Goal: Task Accomplishment & Management: Manage account settings

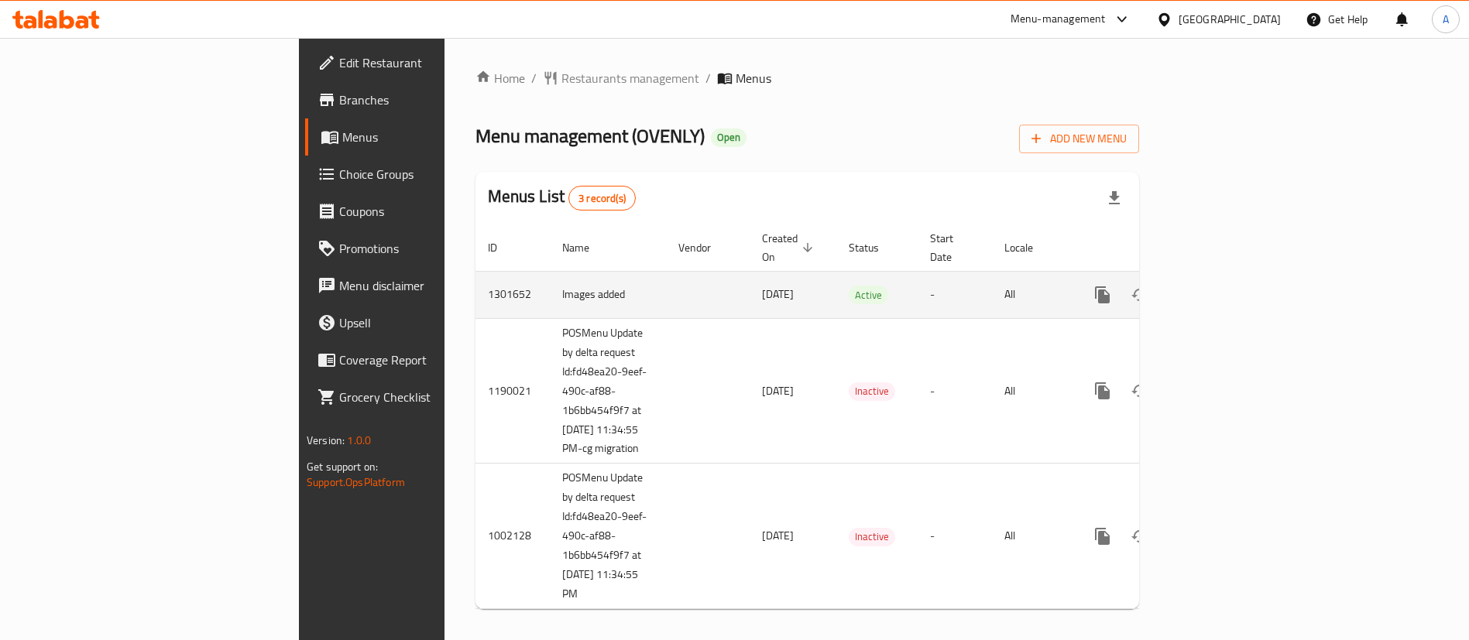
click at [1221, 288] on icon "enhanced table" at bounding box center [1214, 295] width 14 height 14
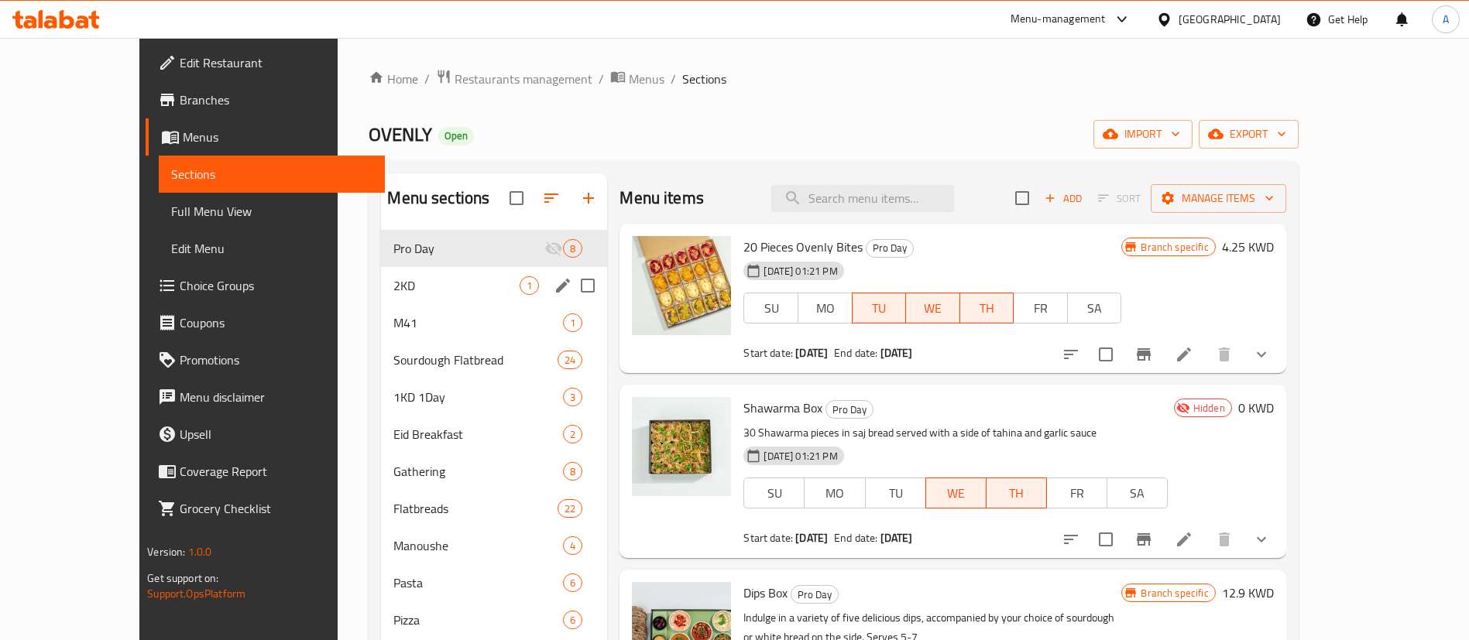
click at [396, 300] on div "2KD 1" at bounding box center [494, 285] width 226 height 37
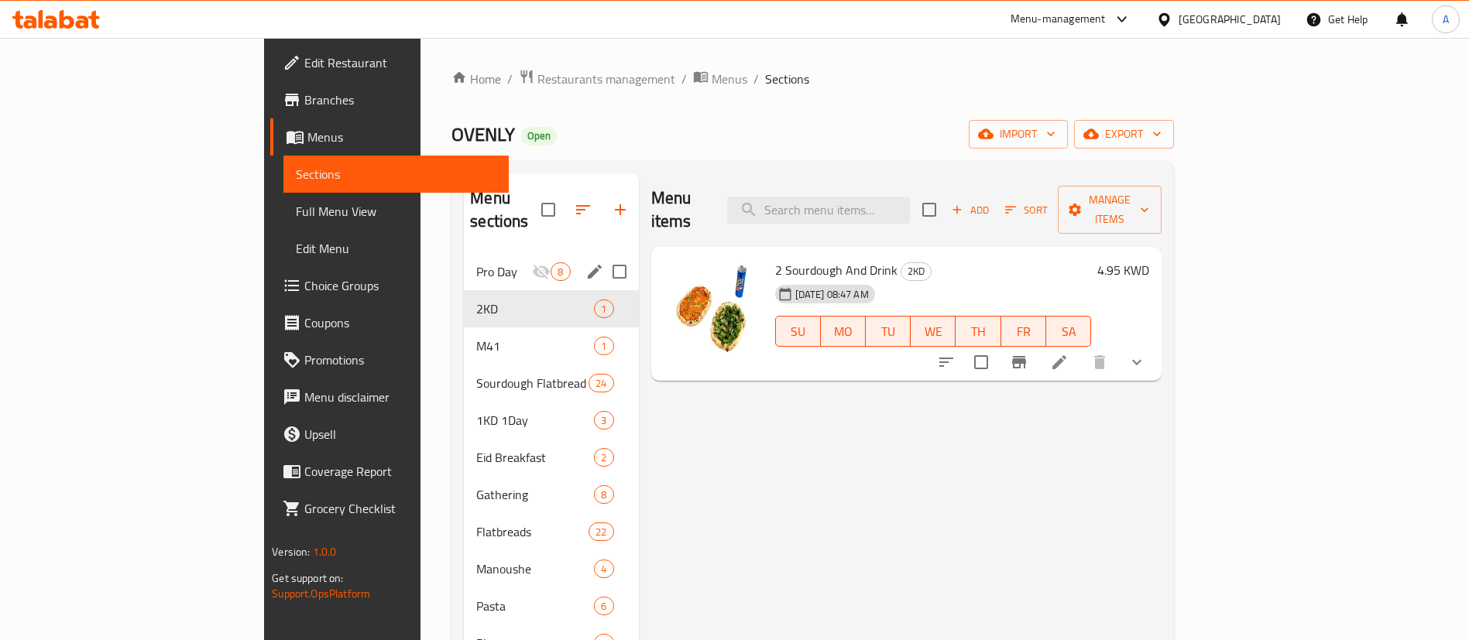
click at [464, 253] on div "Pro Day 8" at bounding box center [551, 271] width 174 height 37
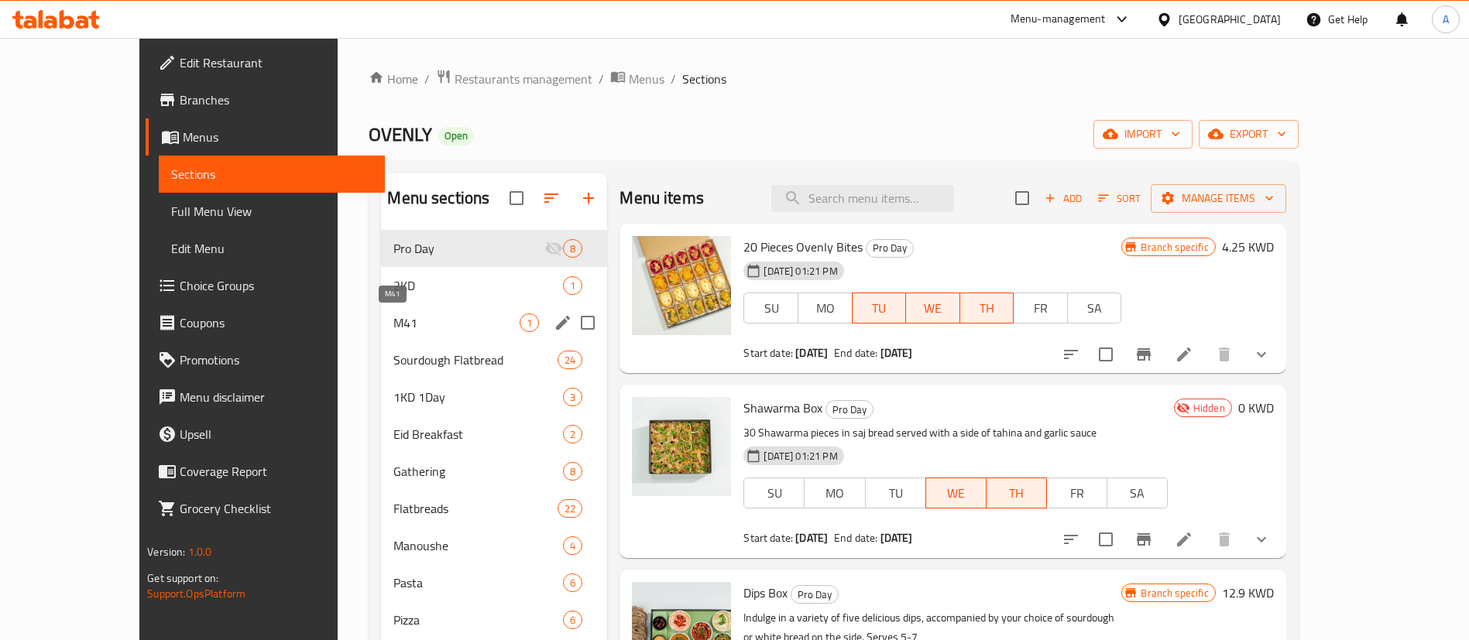
click at [397, 319] on span "M41" at bounding box center [456, 323] width 126 height 19
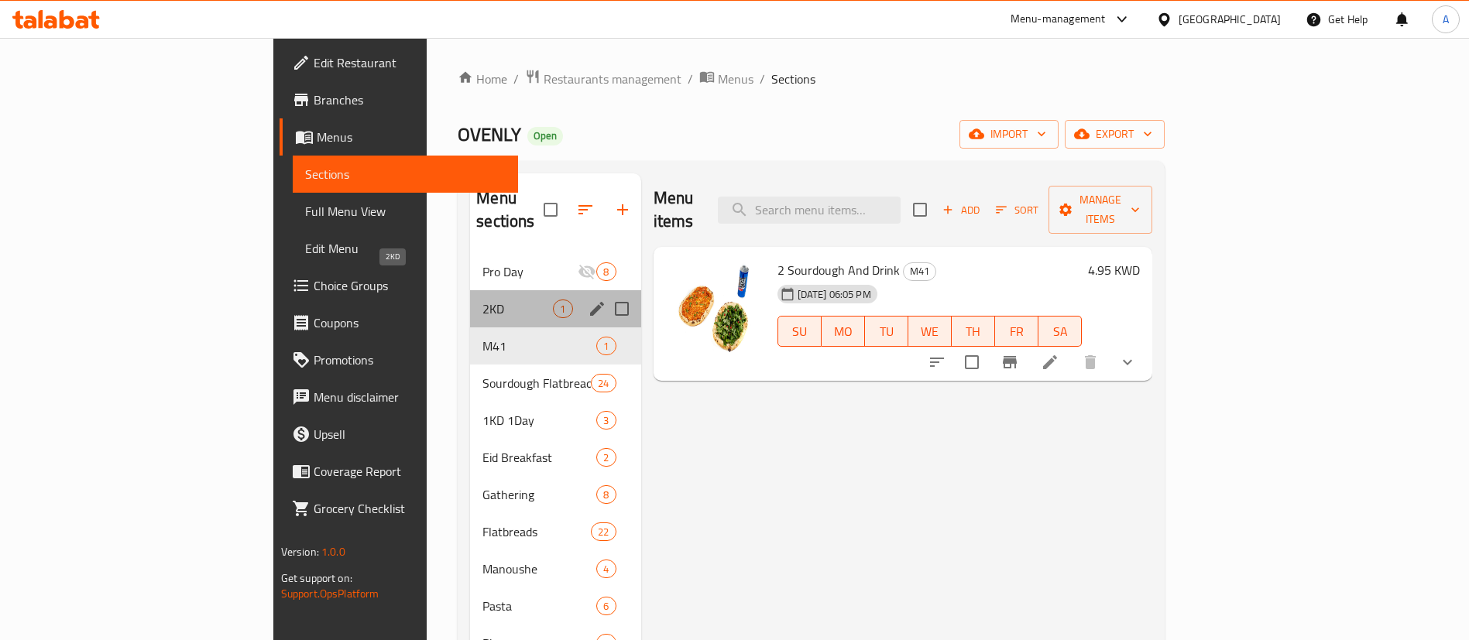
click at [482, 300] on span "2KD" at bounding box center [517, 309] width 70 height 19
click at [482, 337] on span "M41" at bounding box center [517, 346] width 70 height 19
click at [482, 411] on span "1KD 1Day" at bounding box center [517, 420] width 70 height 19
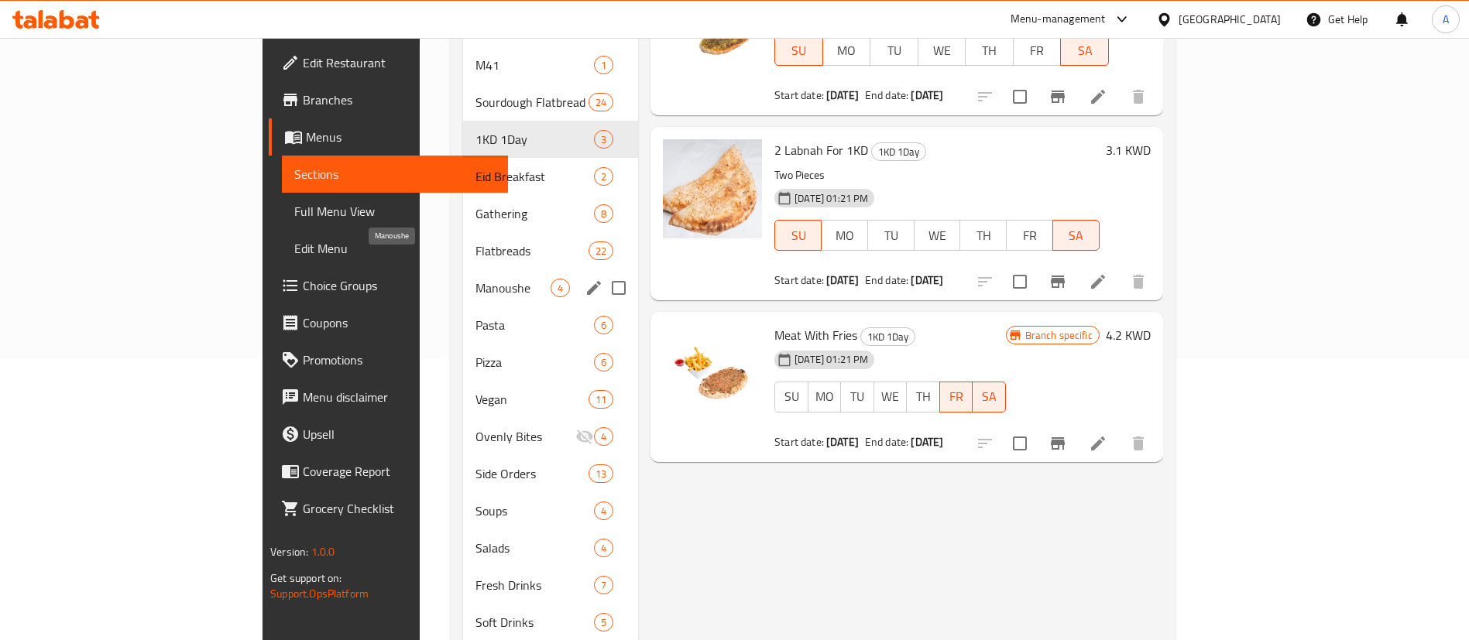
scroll to position [308, 0]
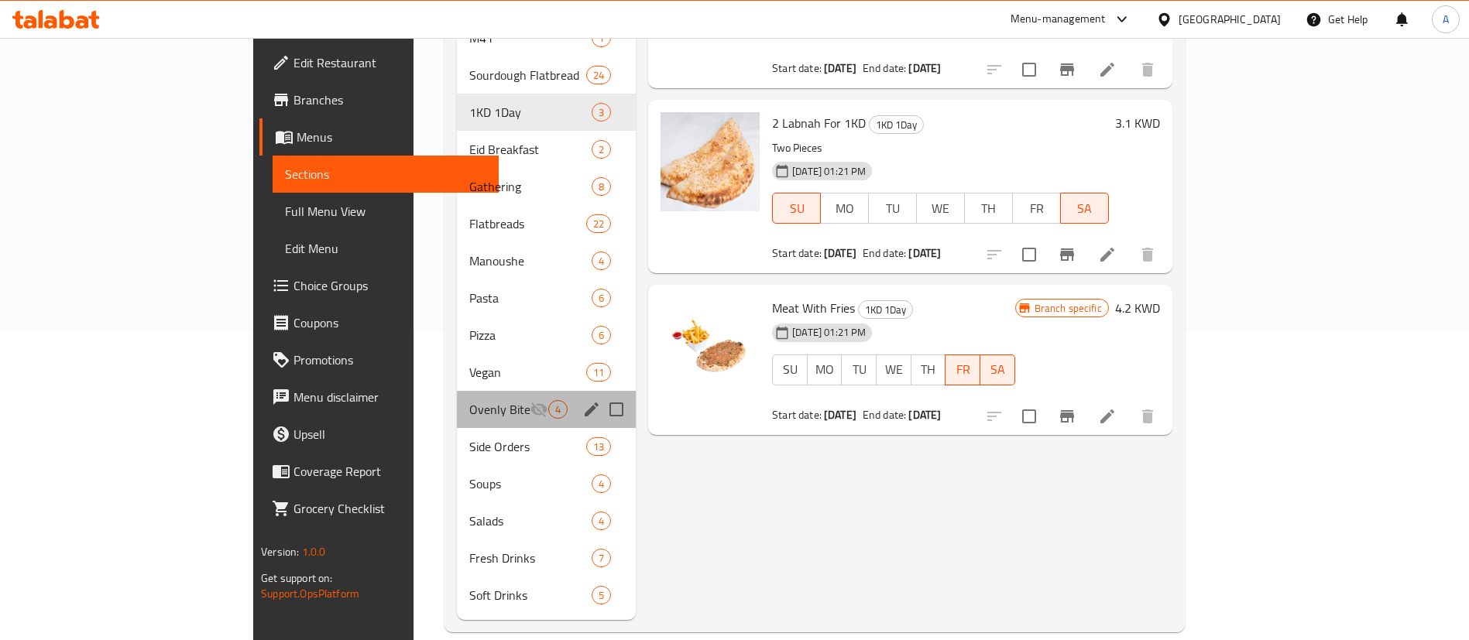
click at [457, 397] on div "Ovenly Bites 4" at bounding box center [546, 409] width 179 height 37
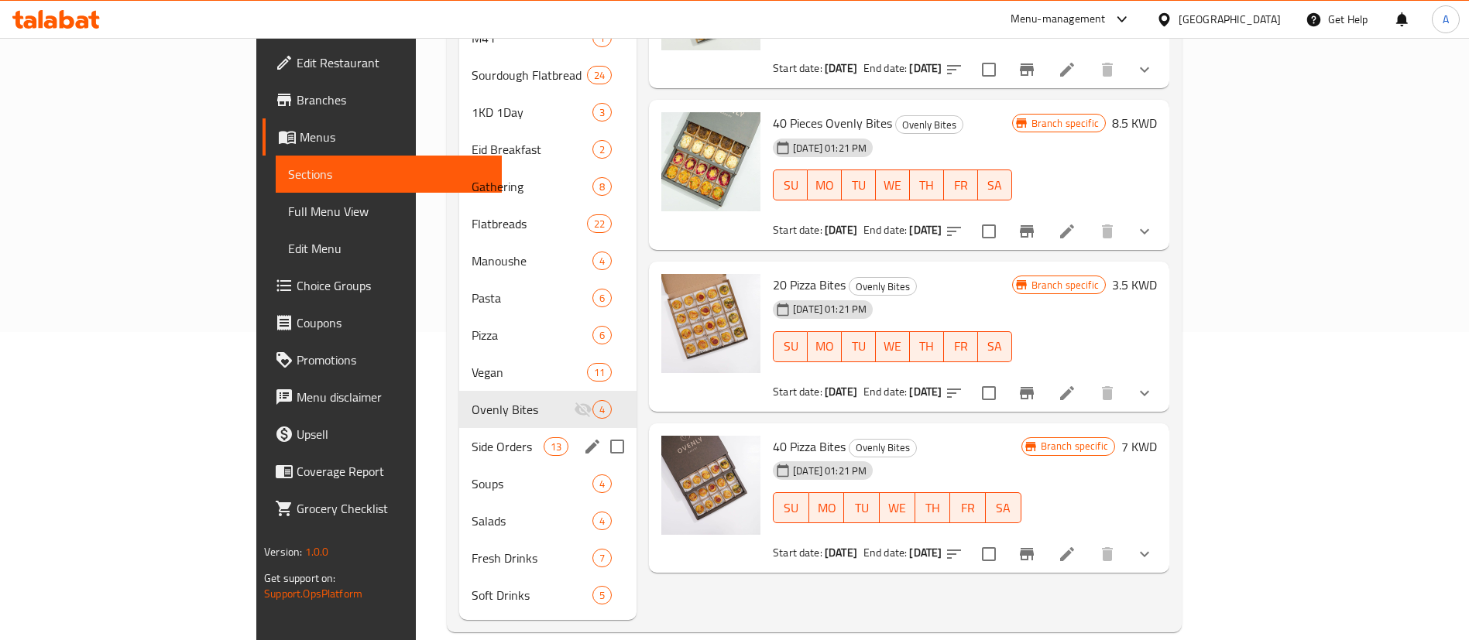
click at [459, 436] on div "Side Orders 13" at bounding box center [547, 446] width 177 height 37
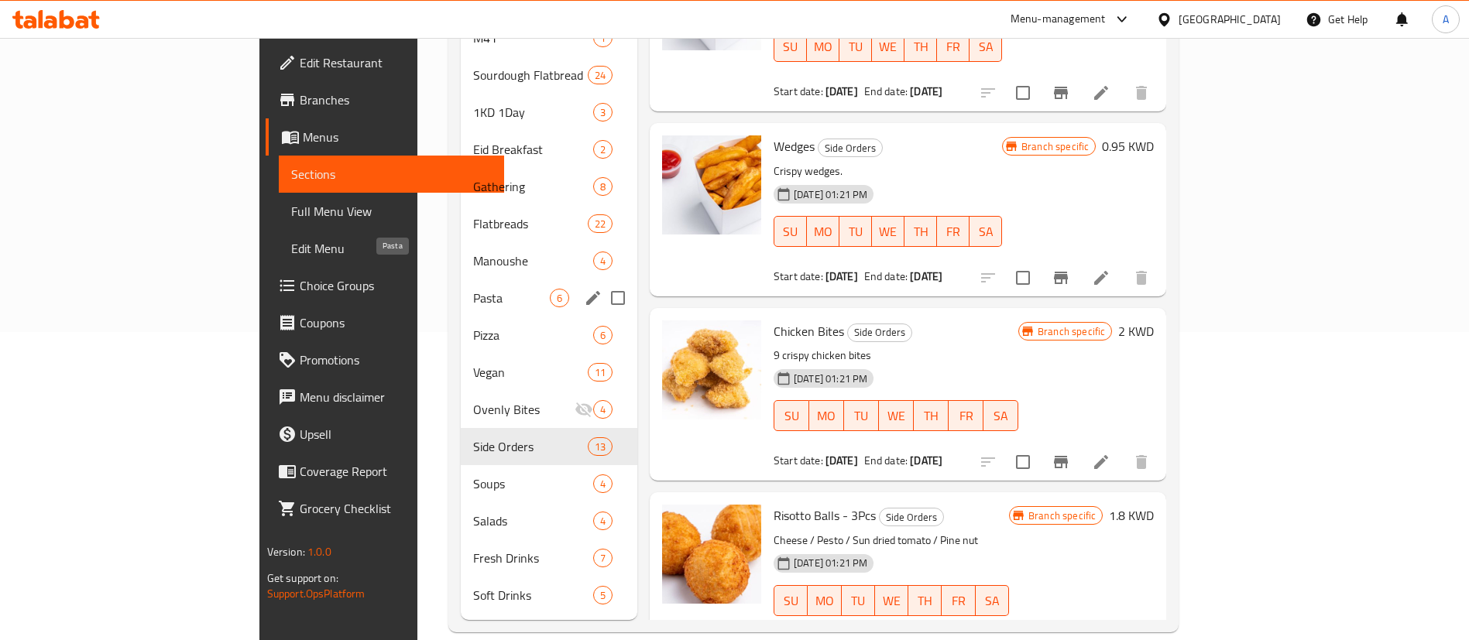
click at [473, 289] on span "Pasta" at bounding box center [511, 298] width 77 height 19
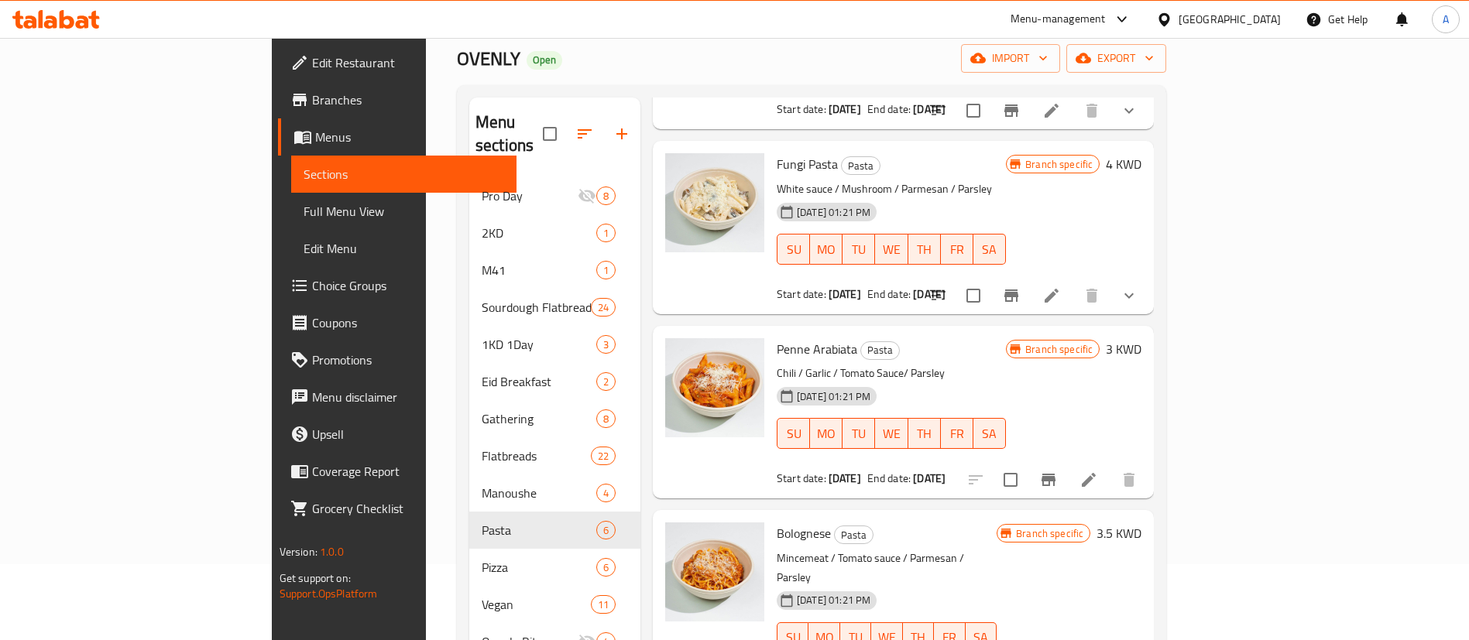
scroll to position [348, 0]
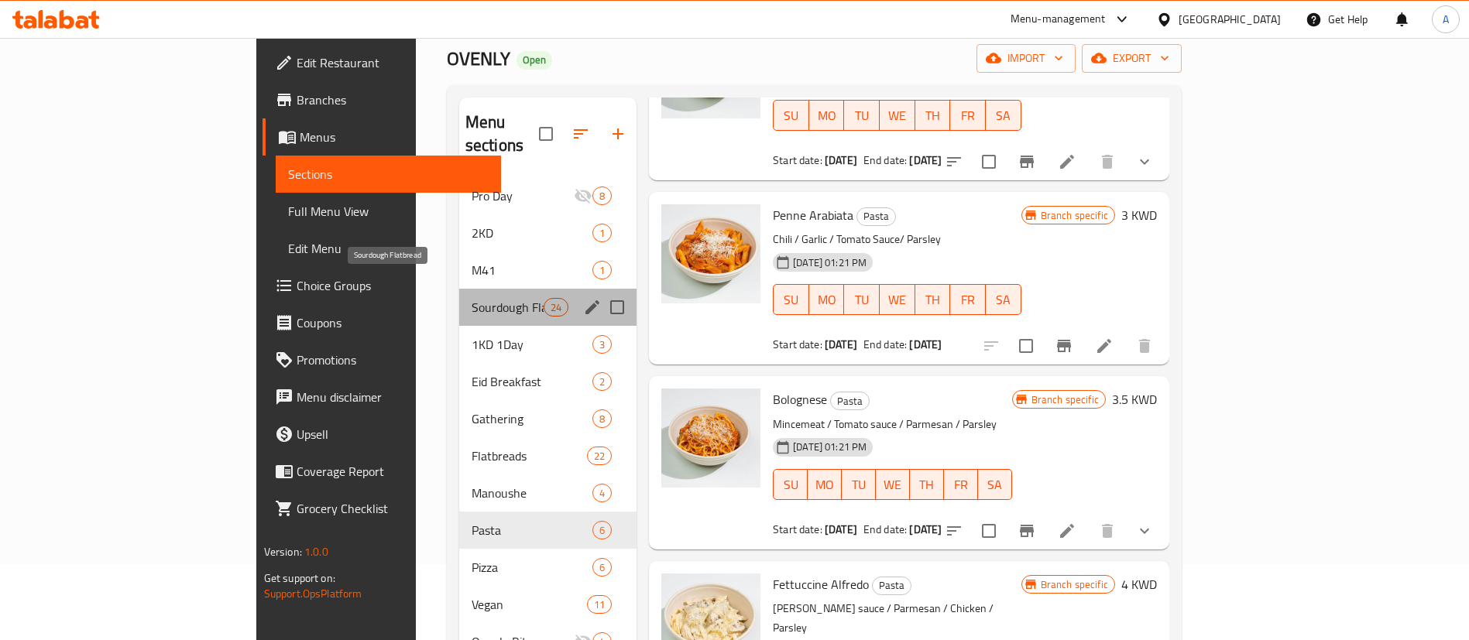
click at [472, 298] on span "Sourdough Flatbread" at bounding box center [508, 307] width 72 height 19
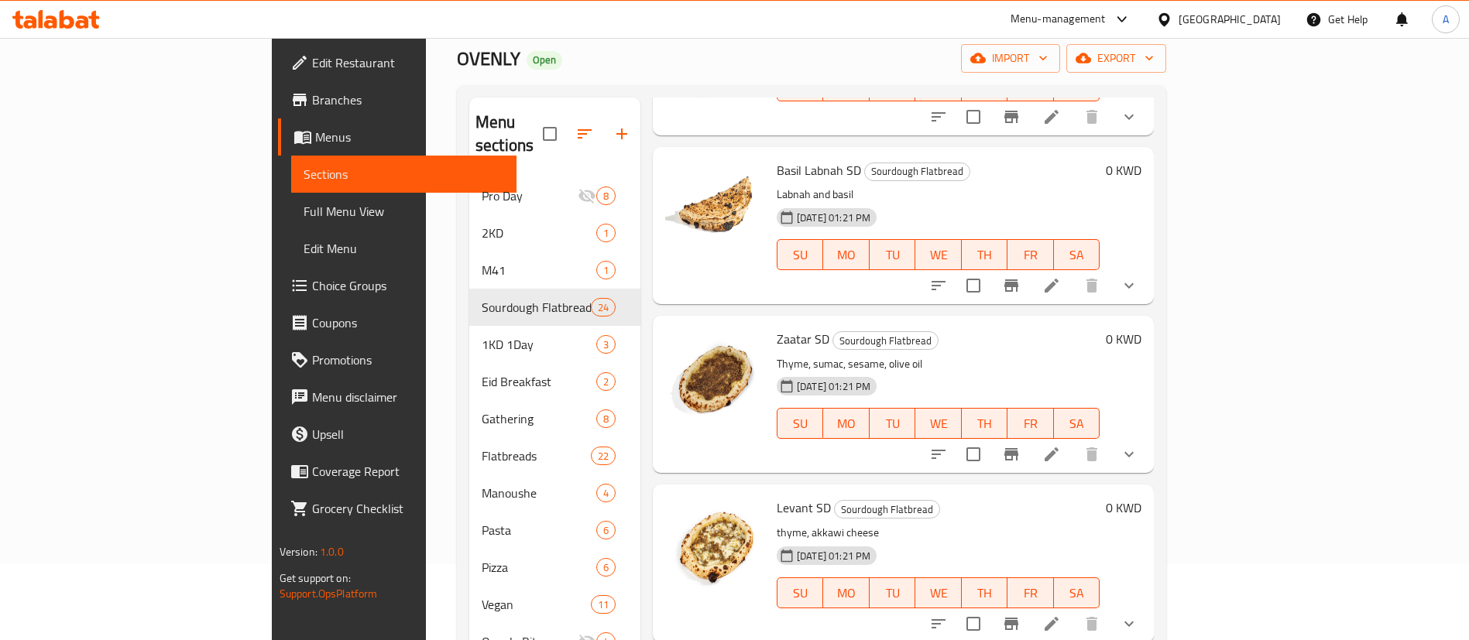
scroll to position [3136, 0]
